Goal: Information Seeking & Learning: Check status

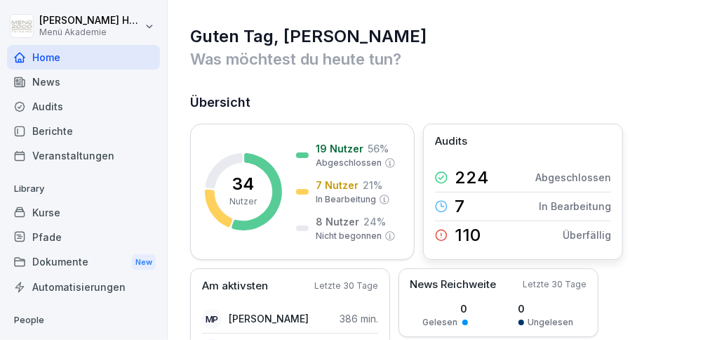
click at [568, 204] on p "In Bearbeitung" at bounding box center [575, 206] width 72 height 15
click at [55, 134] on div "Berichte" at bounding box center [83, 131] width 153 height 25
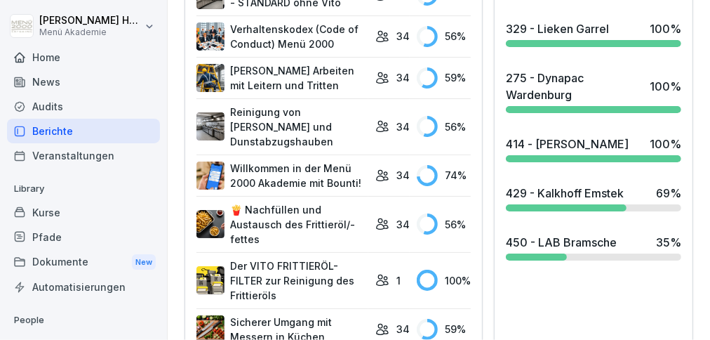
scroll to position [727, 0]
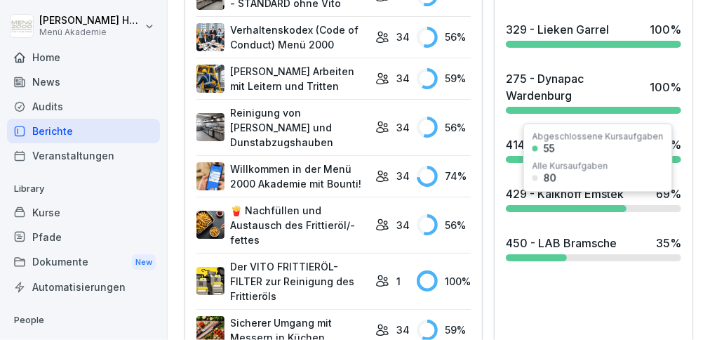
click at [586, 215] on div "429 - Kalkhoff Emstek 69 %" at bounding box center [593, 199] width 187 height 38
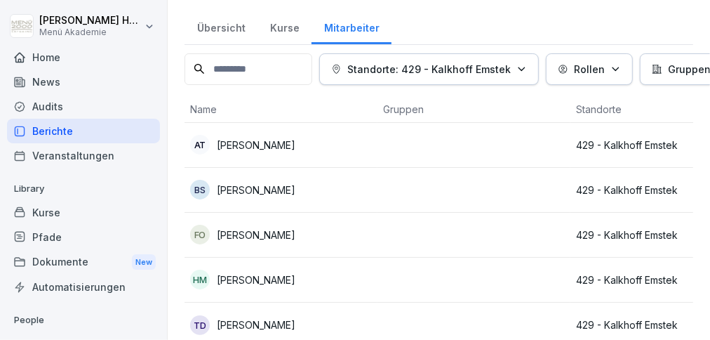
scroll to position [50, 0]
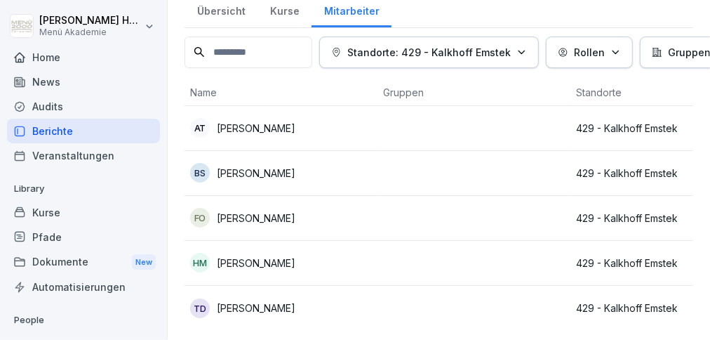
click at [272, 211] on p "[PERSON_NAME]" at bounding box center [256, 218] width 79 height 15
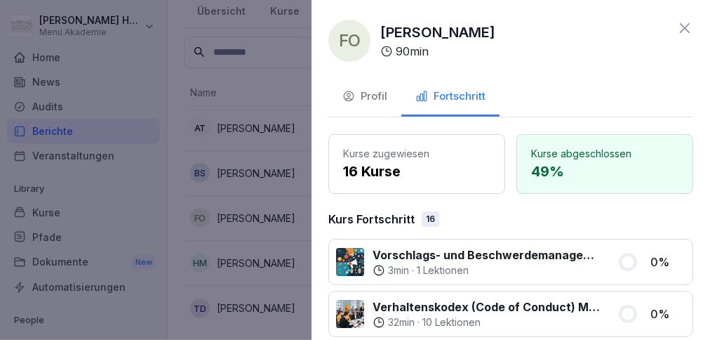
click at [683, 32] on icon at bounding box center [684, 28] width 17 height 17
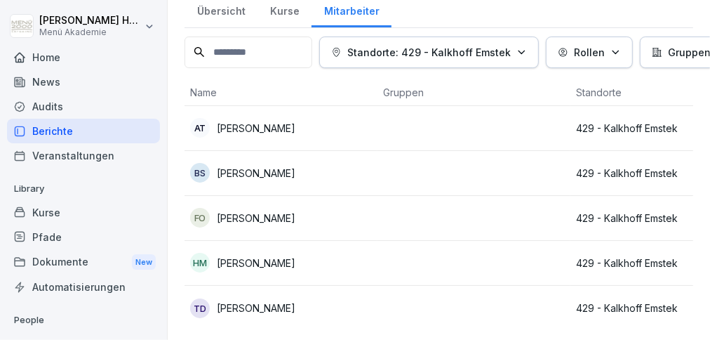
click at [255, 307] on p "[PERSON_NAME]" at bounding box center [256, 307] width 79 height 15
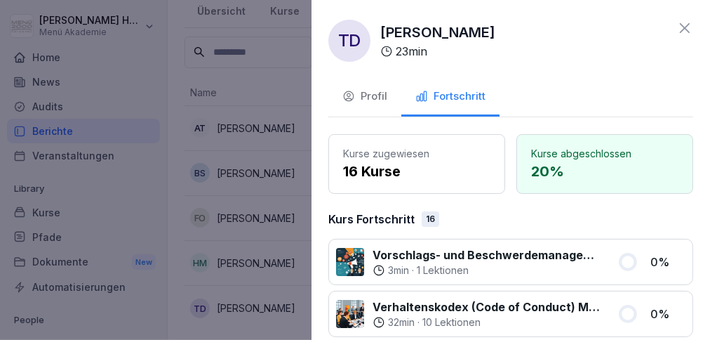
click at [679, 27] on icon at bounding box center [684, 28] width 17 height 17
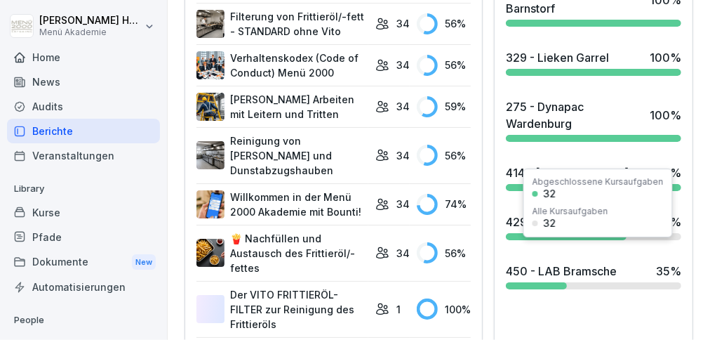
scroll to position [777, 0]
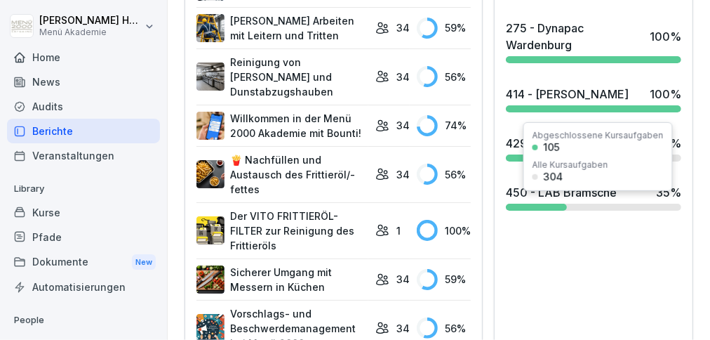
click at [557, 211] on div at bounding box center [536, 206] width 60 height 7
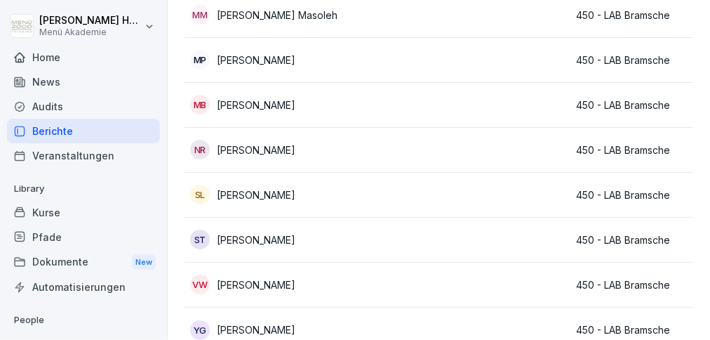
scroll to position [679, 0]
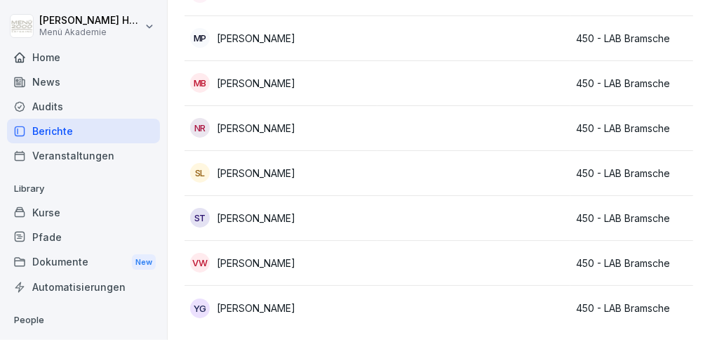
click at [340, 215] on div "ST [PERSON_NAME]" at bounding box center [281, 218] width 182 height 20
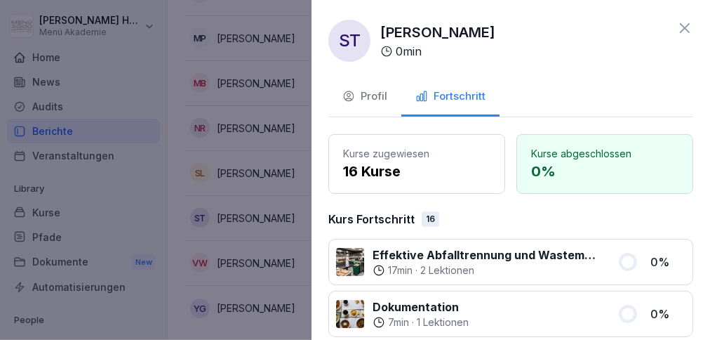
click at [688, 27] on icon at bounding box center [684, 28] width 17 height 17
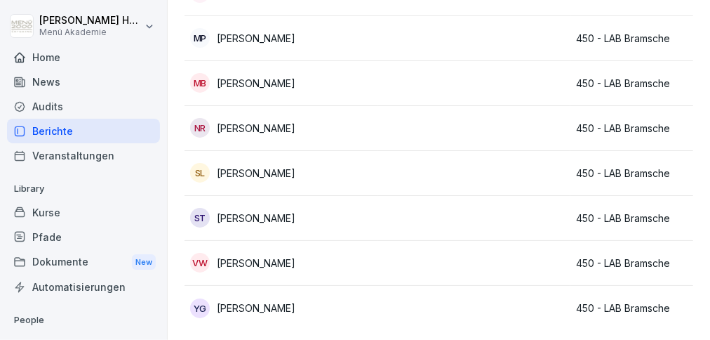
click at [368, 269] on div "VW [PERSON_NAME]" at bounding box center [281, 263] width 182 height 20
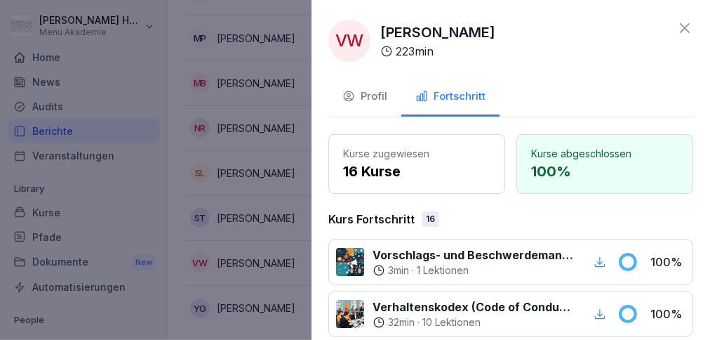
click at [284, 307] on div at bounding box center [355, 170] width 710 height 340
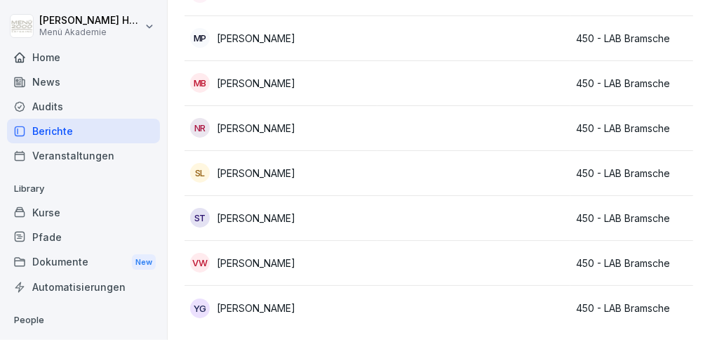
click at [284, 309] on div "YG [PERSON_NAME]" at bounding box center [281, 308] width 182 height 20
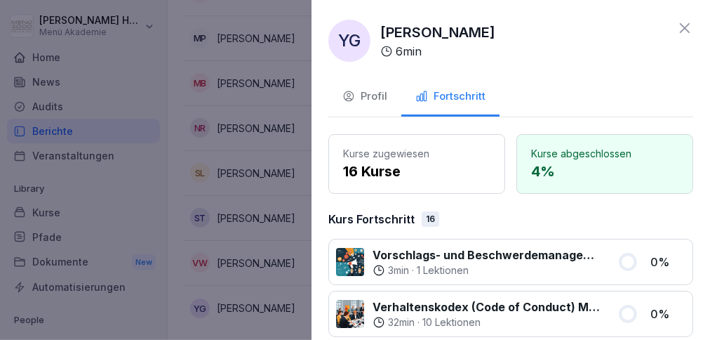
click at [686, 29] on icon at bounding box center [685, 28] width 10 height 10
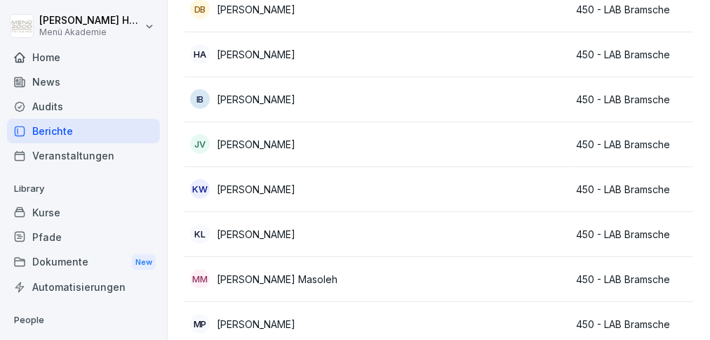
scroll to position [355, 0]
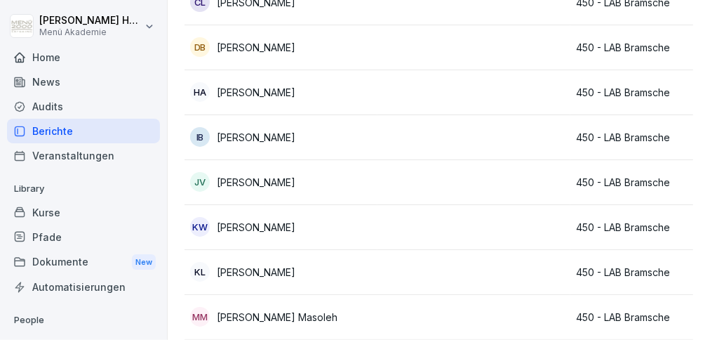
click at [234, 267] on p "[PERSON_NAME]" at bounding box center [256, 272] width 79 height 15
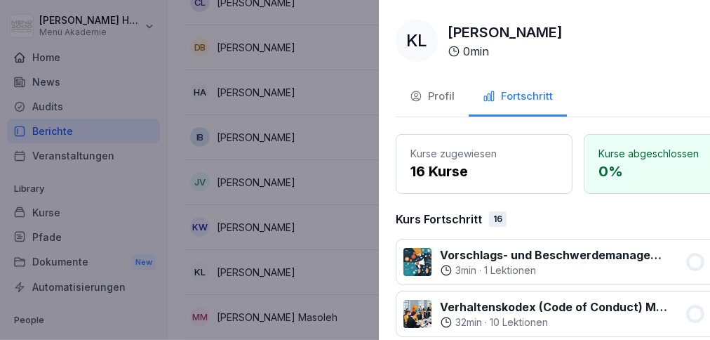
click at [241, 227] on div at bounding box center [355, 170] width 710 height 340
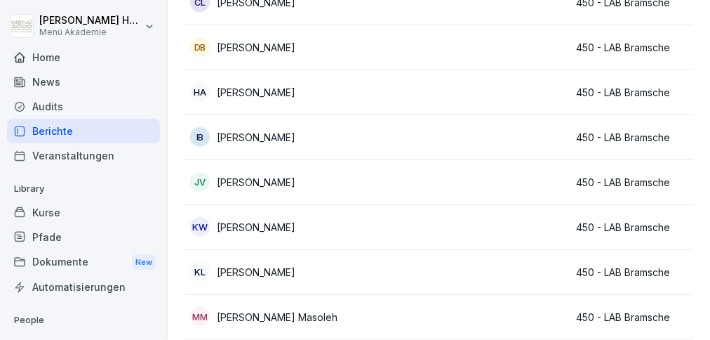
click at [242, 225] on p "[PERSON_NAME]" at bounding box center [256, 227] width 79 height 15
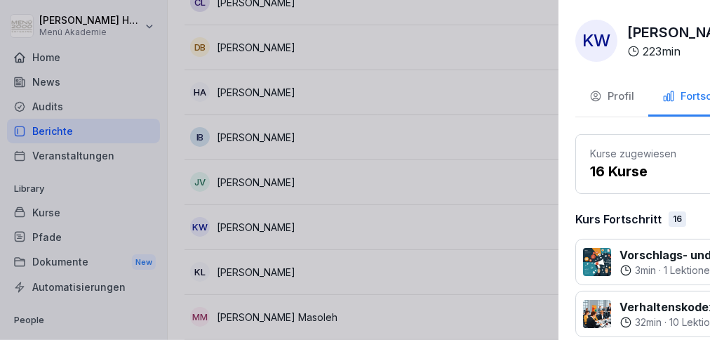
click at [253, 274] on div at bounding box center [355, 170] width 710 height 340
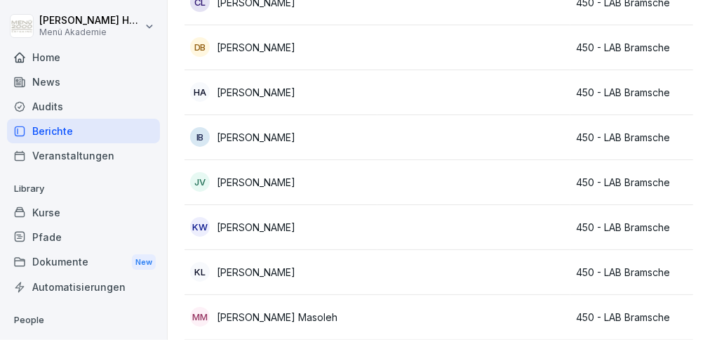
click at [252, 271] on p "[PERSON_NAME]" at bounding box center [256, 272] width 79 height 15
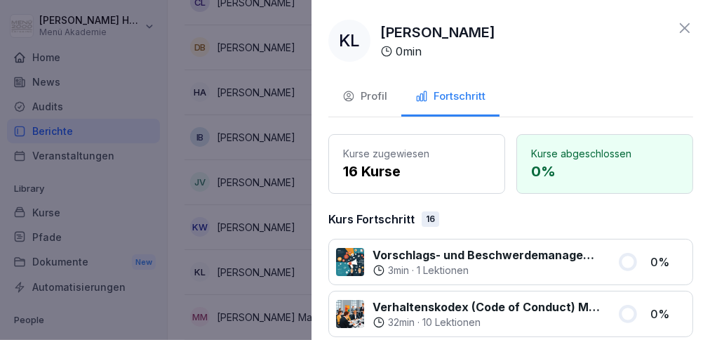
click at [265, 182] on div at bounding box center [355, 170] width 710 height 340
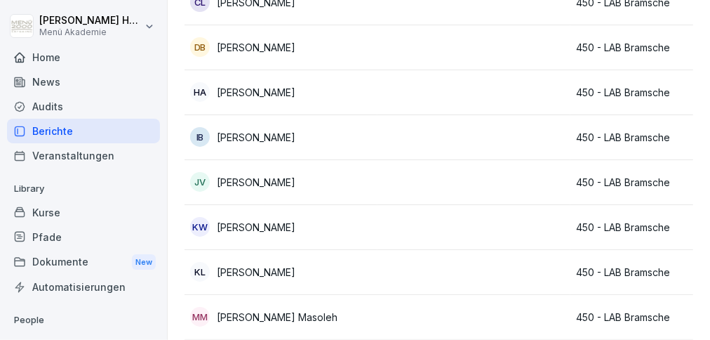
click at [248, 181] on p "[PERSON_NAME]" at bounding box center [256, 182] width 79 height 15
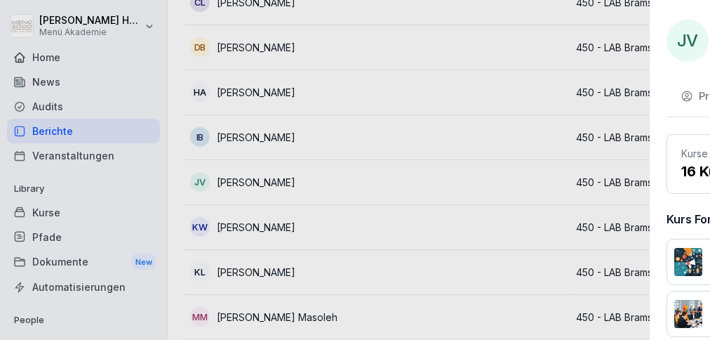
click at [255, 136] on div at bounding box center [355, 170] width 710 height 340
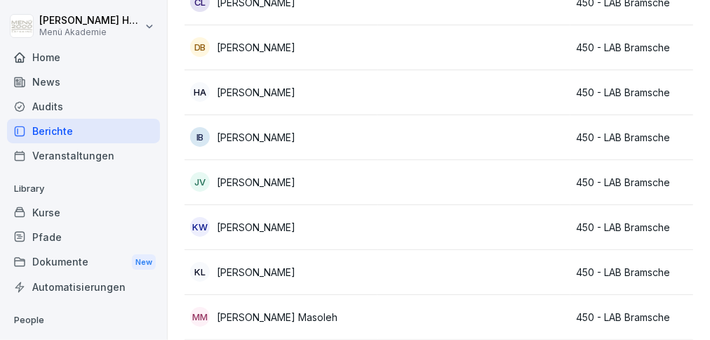
click at [255, 136] on p "[PERSON_NAME]" at bounding box center [256, 137] width 79 height 15
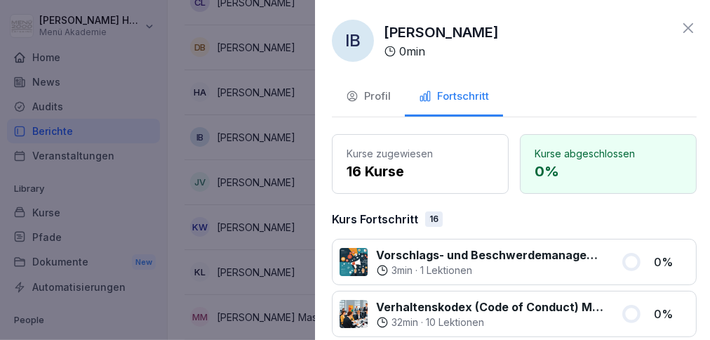
click at [261, 97] on div at bounding box center [355, 170] width 710 height 340
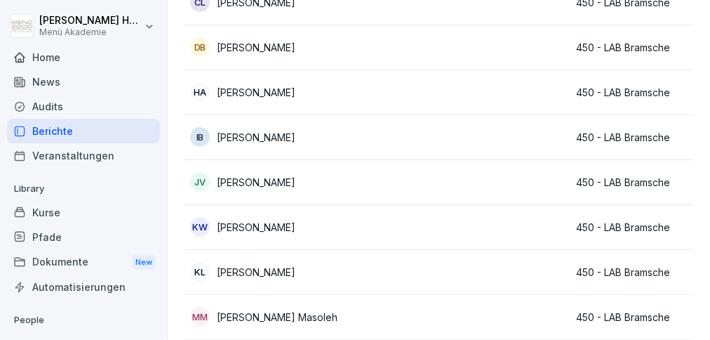
click at [282, 88] on p "[PERSON_NAME]" at bounding box center [256, 92] width 79 height 15
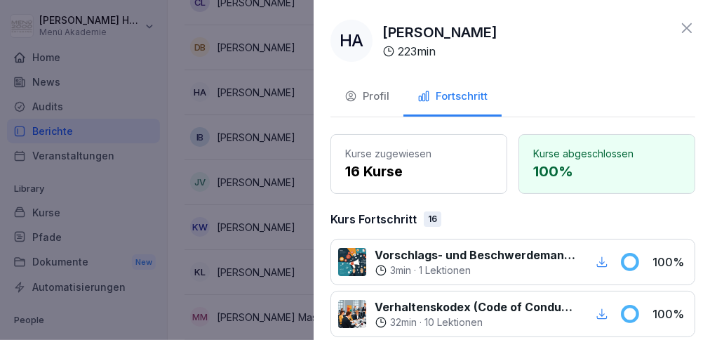
click at [266, 46] on div at bounding box center [355, 170] width 710 height 340
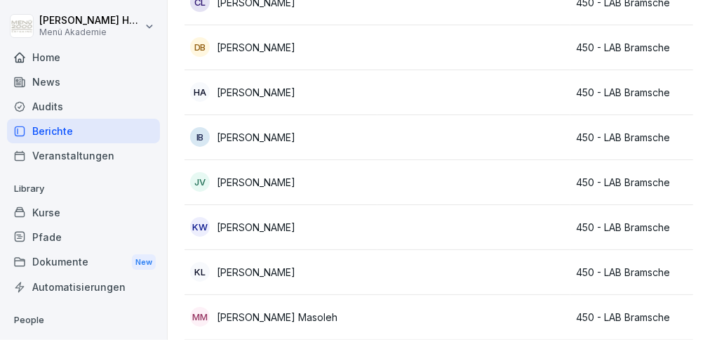
click at [288, 53] on div "DB [PERSON_NAME]" at bounding box center [281, 47] width 182 height 20
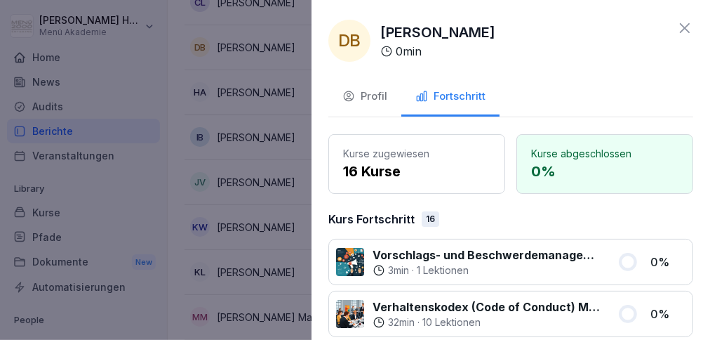
click at [683, 29] on icon at bounding box center [685, 28] width 10 height 10
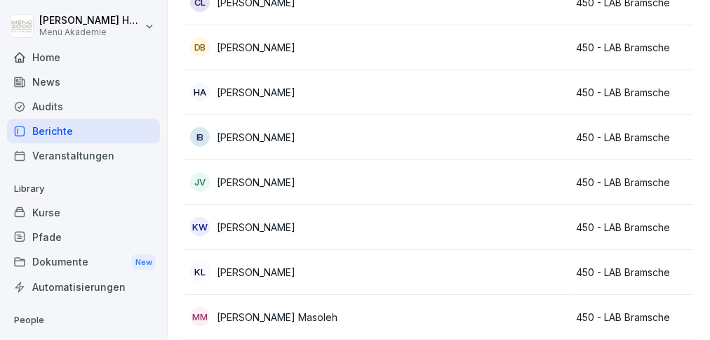
click at [69, 263] on div "Dokumente New" at bounding box center [83, 262] width 153 height 26
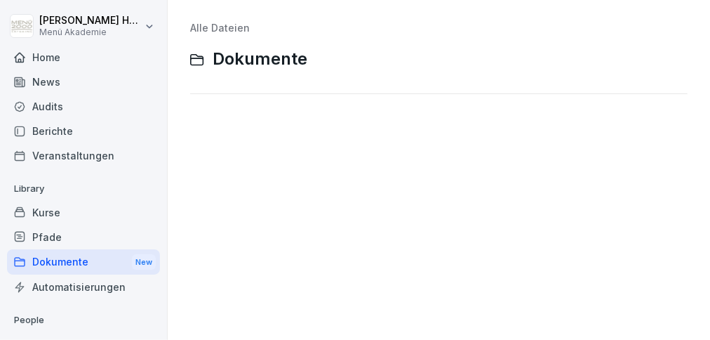
click at [257, 65] on span "Dokumente" at bounding box center [260, 59] width 95 height 20
drag, startPoint x: 221, startPoint y: 142, endPoint x: 232, endPoint y: 138, distance: 11.1
click at [224, 138] on div "Alle Dateien Dokumente" at bounding box center [438, 170] width 521 height 319
click at [65, 211] on div "Kurse" at bounding box center [83, 212] width 153 height 25
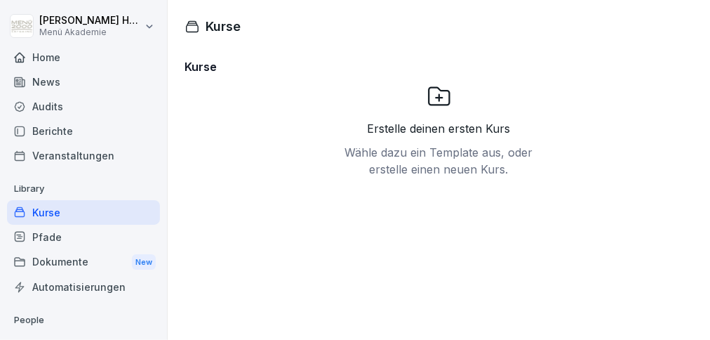
click at [46, 239] on div "Pfade" at bounding box center [83, 237] width 153 height 25
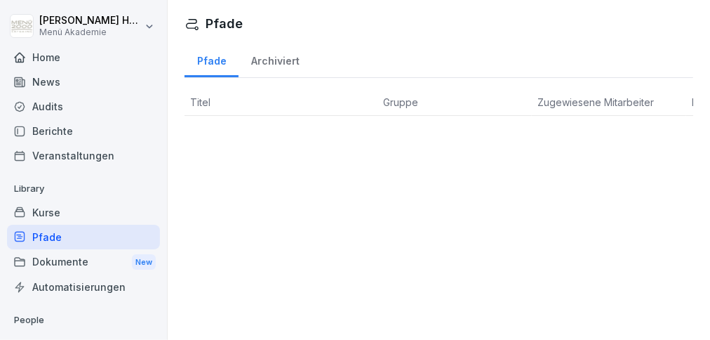
click at [48, 55] on div "Home" at bounding box center [83, 57] width 153 height 25
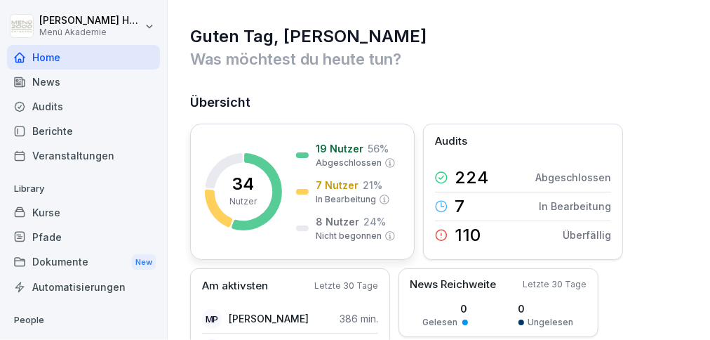
click at [344, 187] on p "7 Nutzer" at bounding box center [337, 185] width 43 height 15
